Goal: Task Accomplishment & Management: Manage account settings

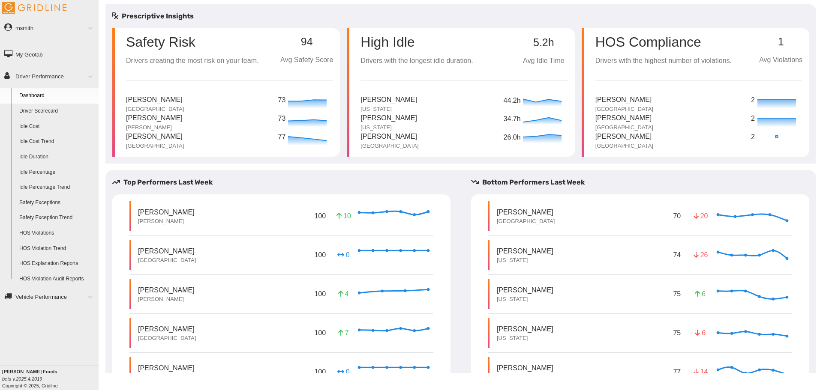
click at [43, 111] on link "Driver Scorecard" at bounding box center [56, 111] width 83 height 15
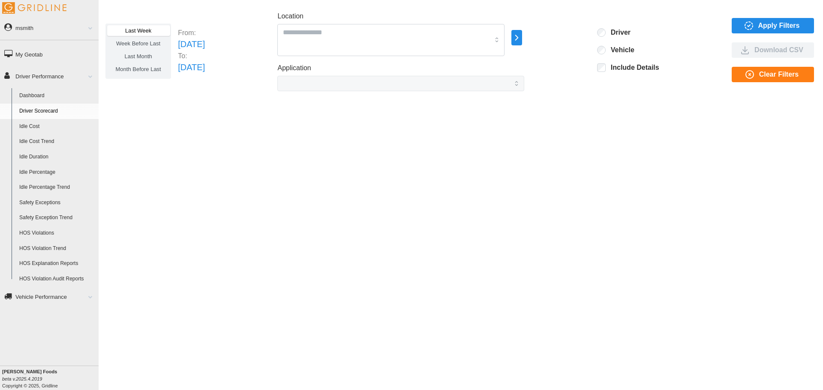
click at [48, 78] on link "Driver Performance" at bounding box center [49, 75] width 99 height 19
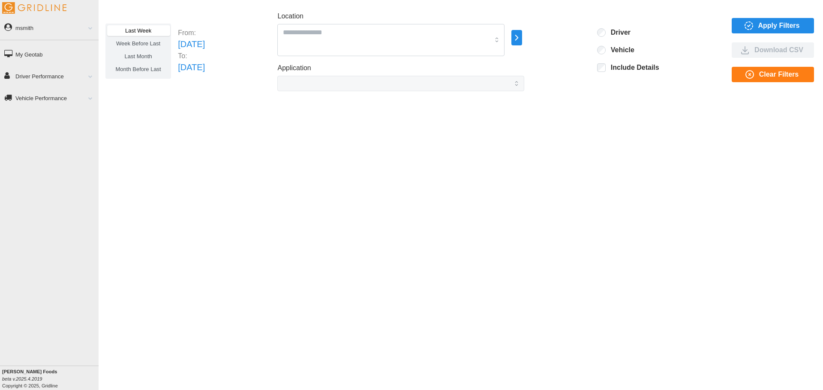
click at [41, 28] on link "msmith" at bounding box center [49, 27] width 99 height 19
click at [39, 77] on link "Log Out" at bounding box center [56, 77] width 83 height 15
